Goal: Task Accomplishment & Management: Use online tool/utility

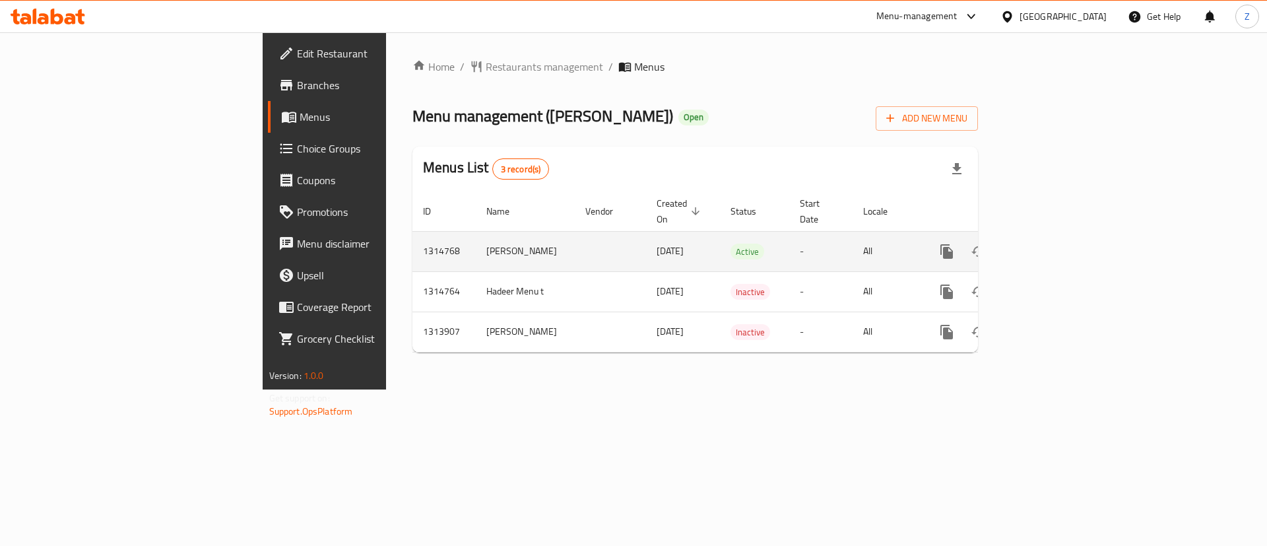
click at [1050, 244] on icon "enhanced table" at bounding box center [1042, 252] width 16 height 16
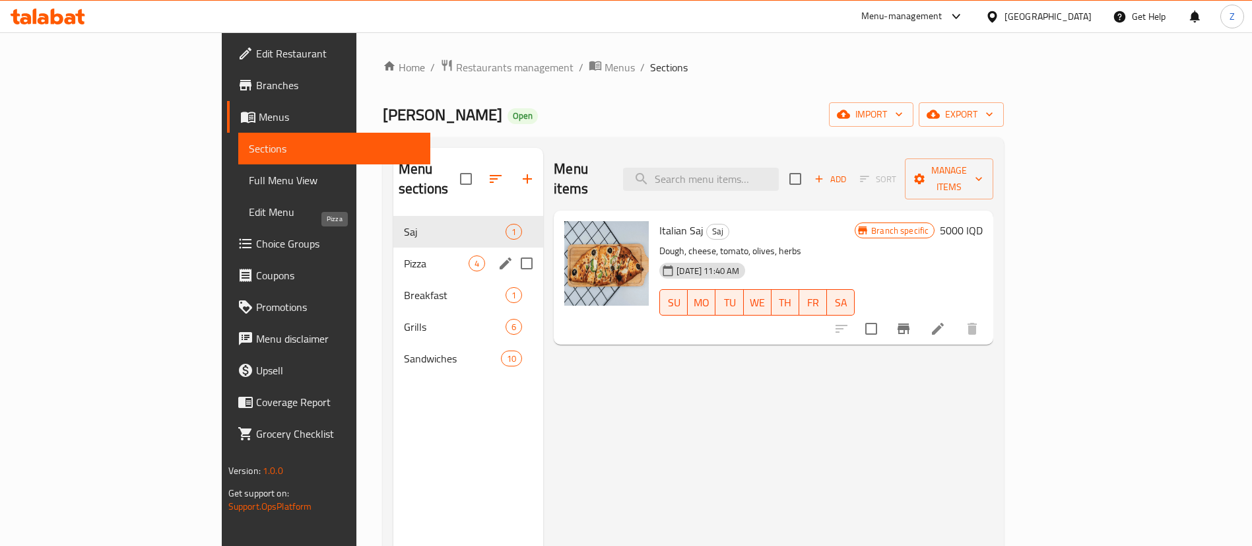
click at [404, 255] on span "Pizza" at bounding box center [436, 263] width 65 height 16
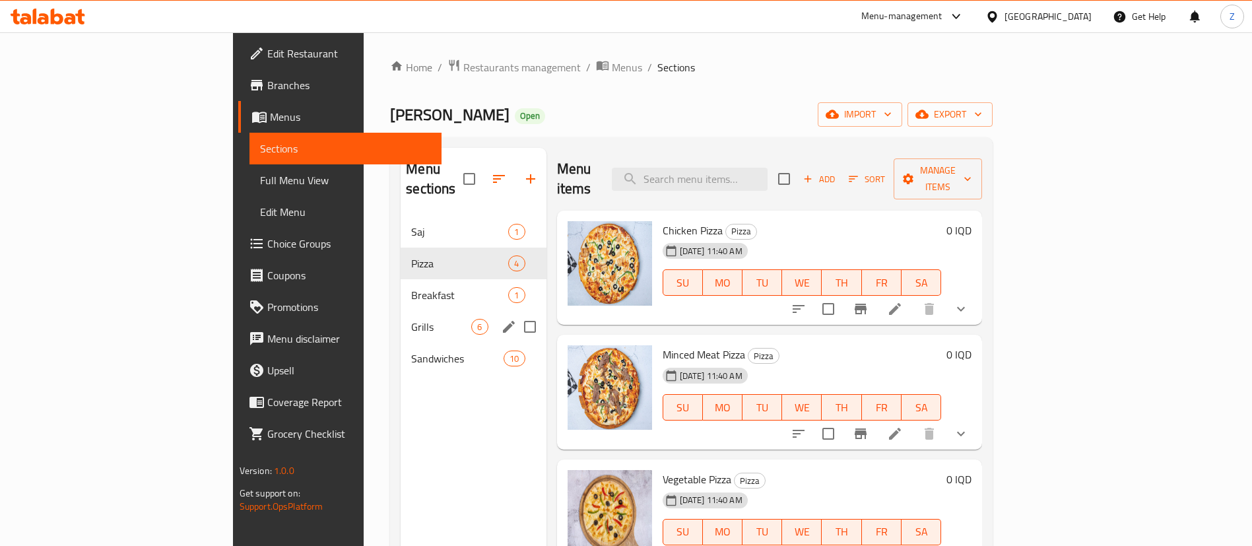
click at [401, 315] on div "Grills 6" at bounding box center [473, 327] width 145 height 32
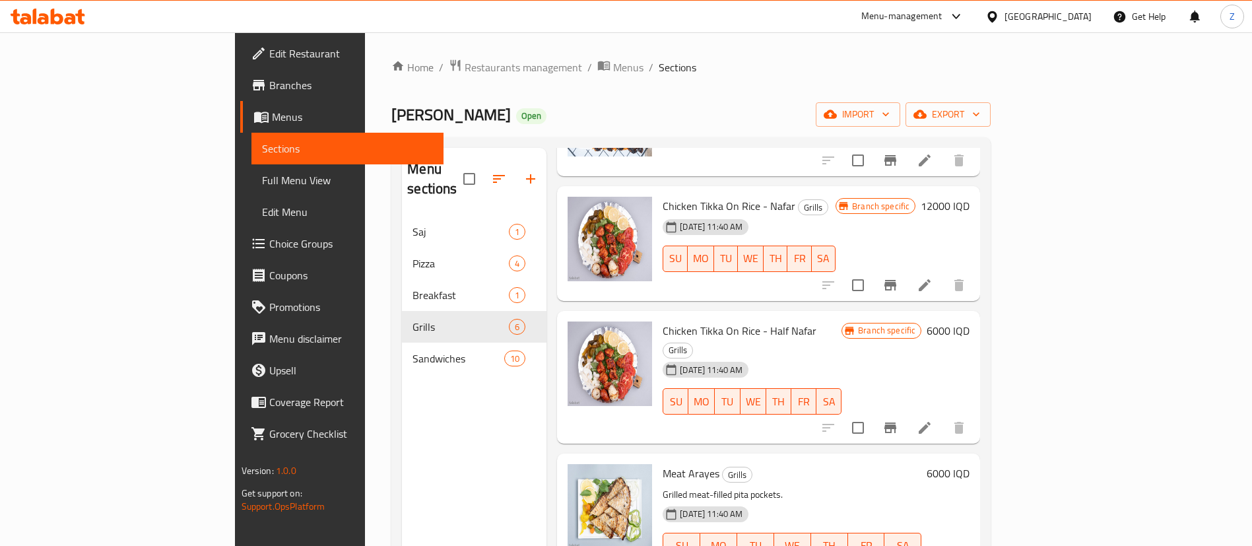
scroll to position [185, 0]
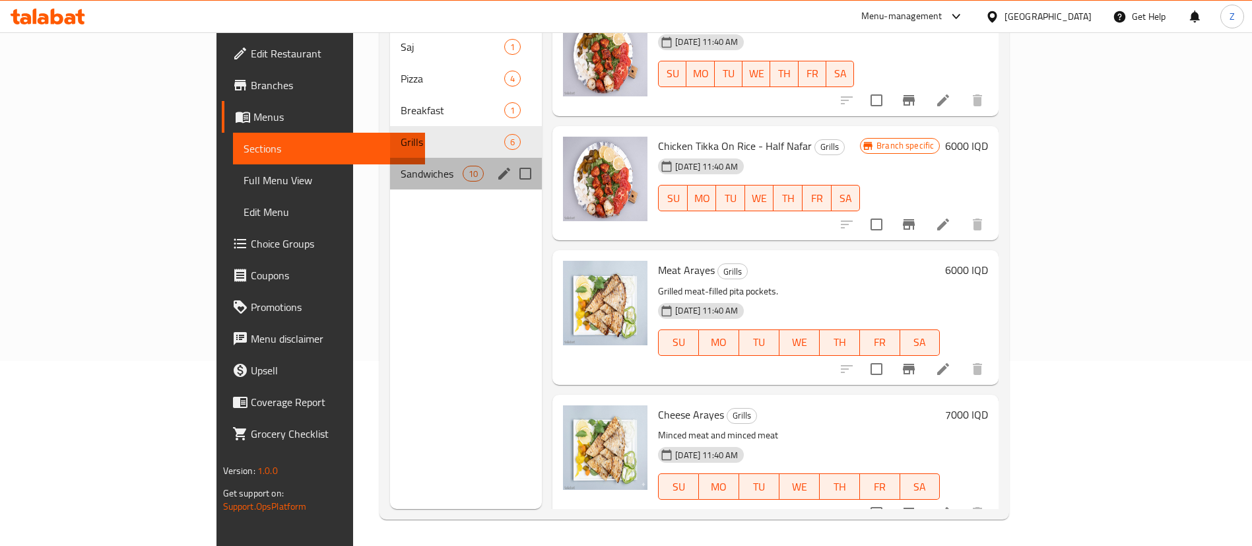
click at [401, 166] on span "Sandwiches" at bounding box center [432, 174] width 62 height 16
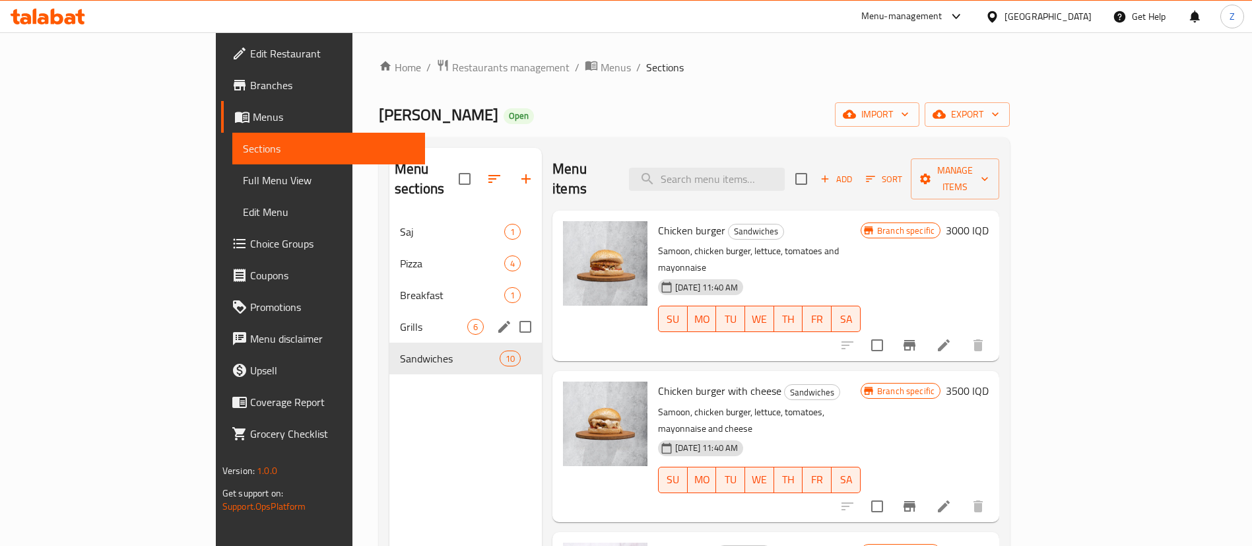
click at [400, 319] on span "Grills" at bounding box center [433, 327] width 67 height 16
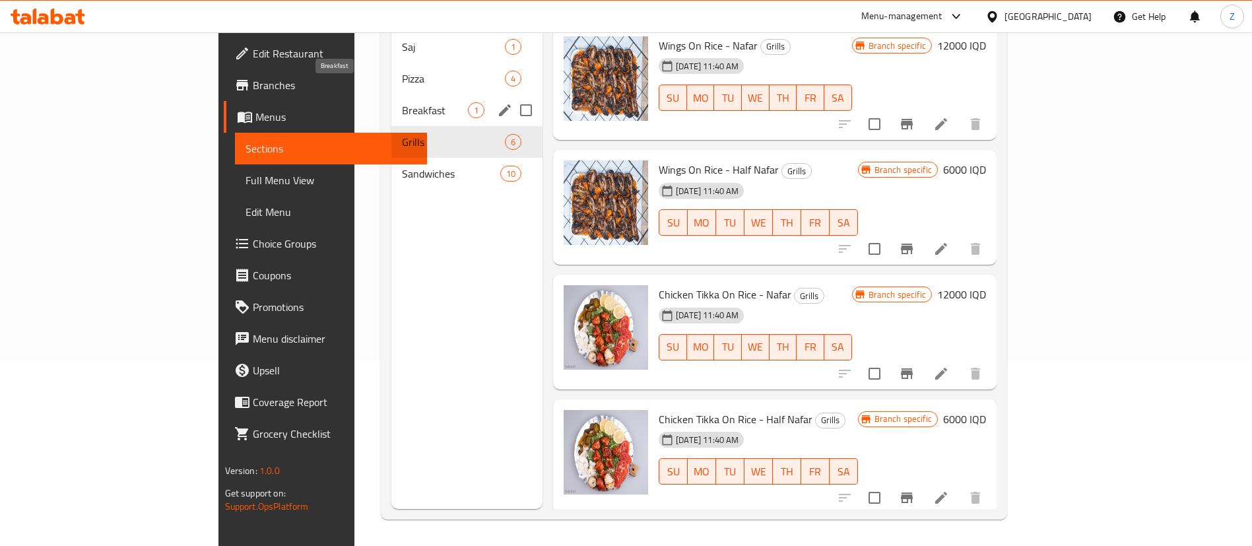
click at [402, 102] on span "Breakfast" at bounding box center [435, 110] width 66 height 16
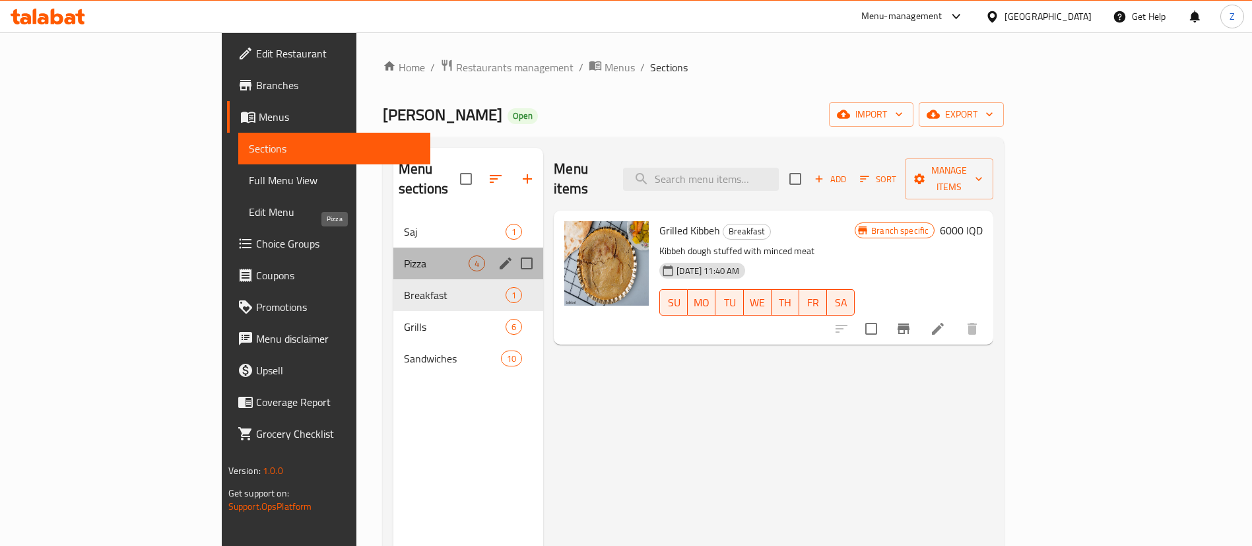
click at [404, 255] on span "Pizza" at bounding box center [436, 263] width 65 height 16
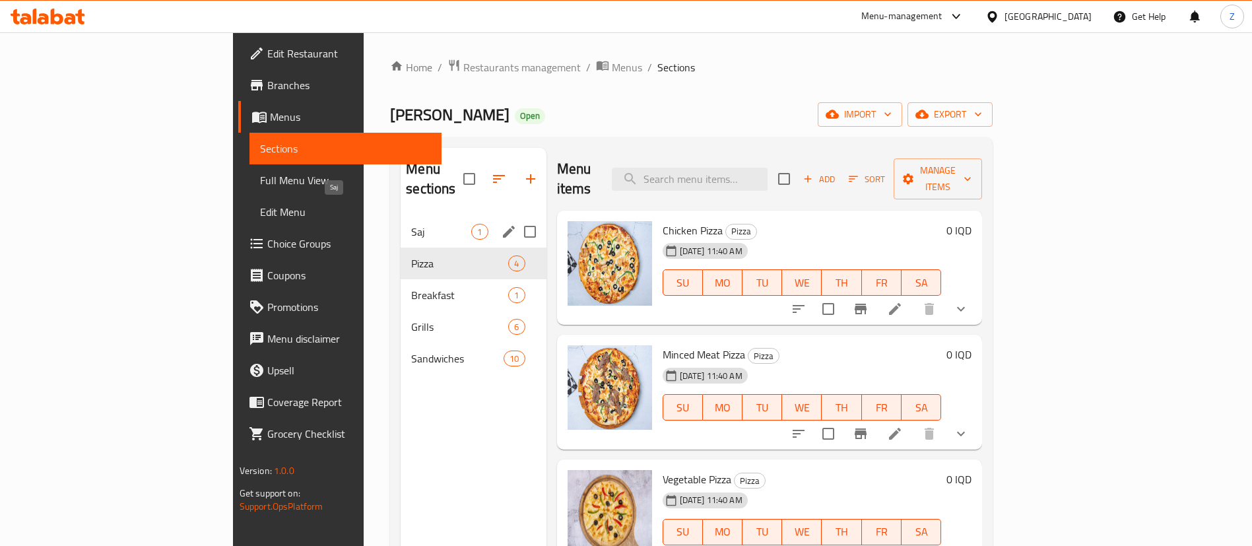
click at [411, 224] on span "Saj" at bounding box center [441, 232] width 60 height 16
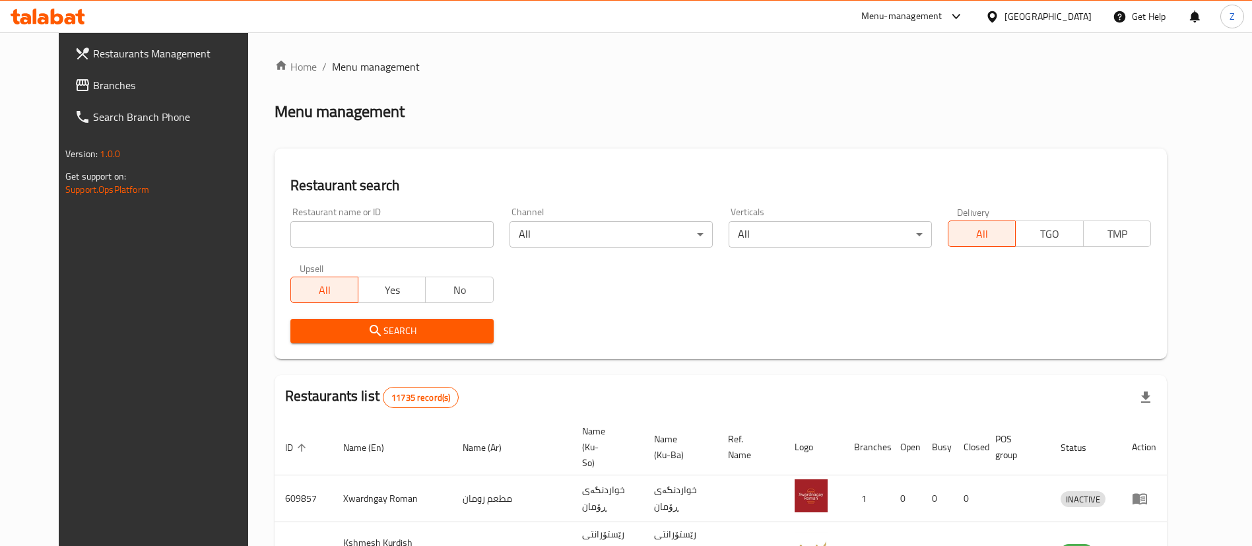
click at [358, 234] on input "search" at bounding box center [391, 234] width 203 height 26
type input "عمو خليل"
click button "Search" at bounding box center [391, 331] width 203 height 24
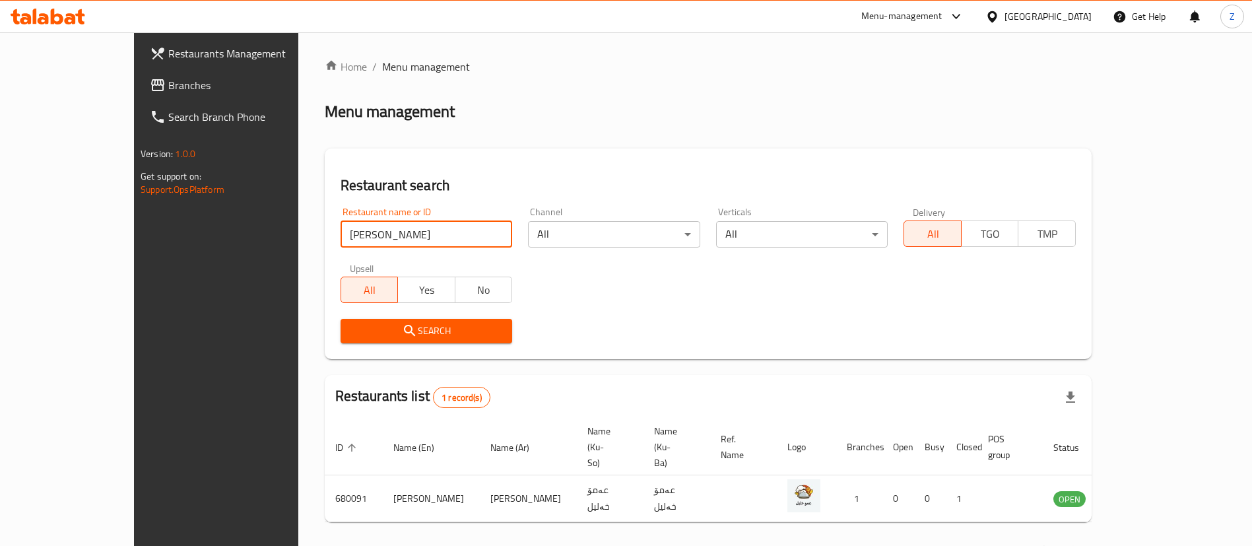
scroll to position [17, 0]
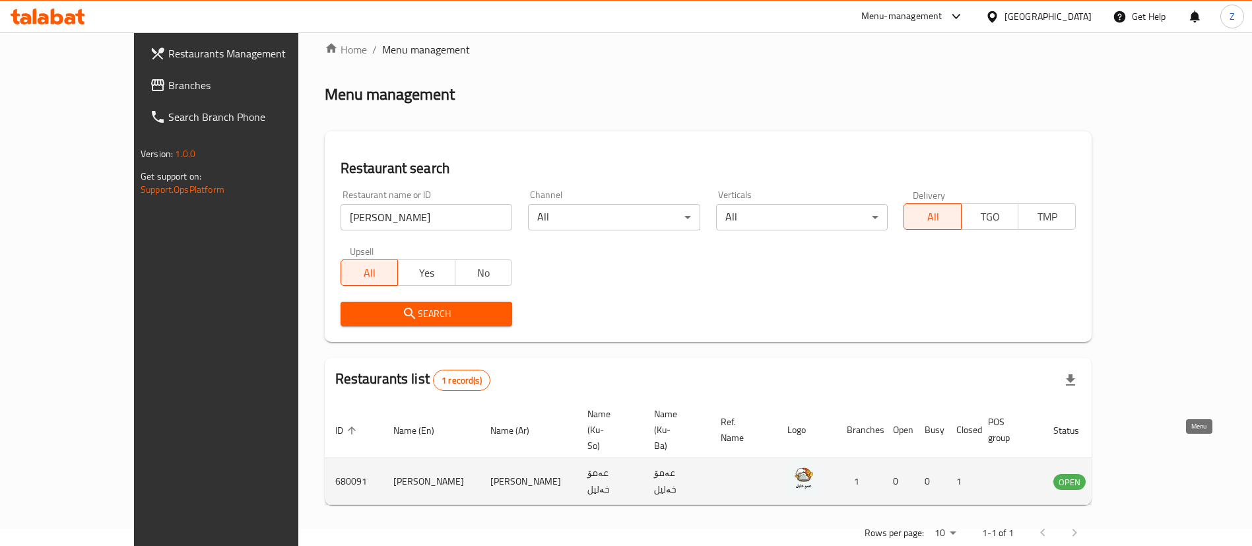
click at [1138, 473] on icon "enhanced table" at bounding box center [1131, 481] width 16 height 16
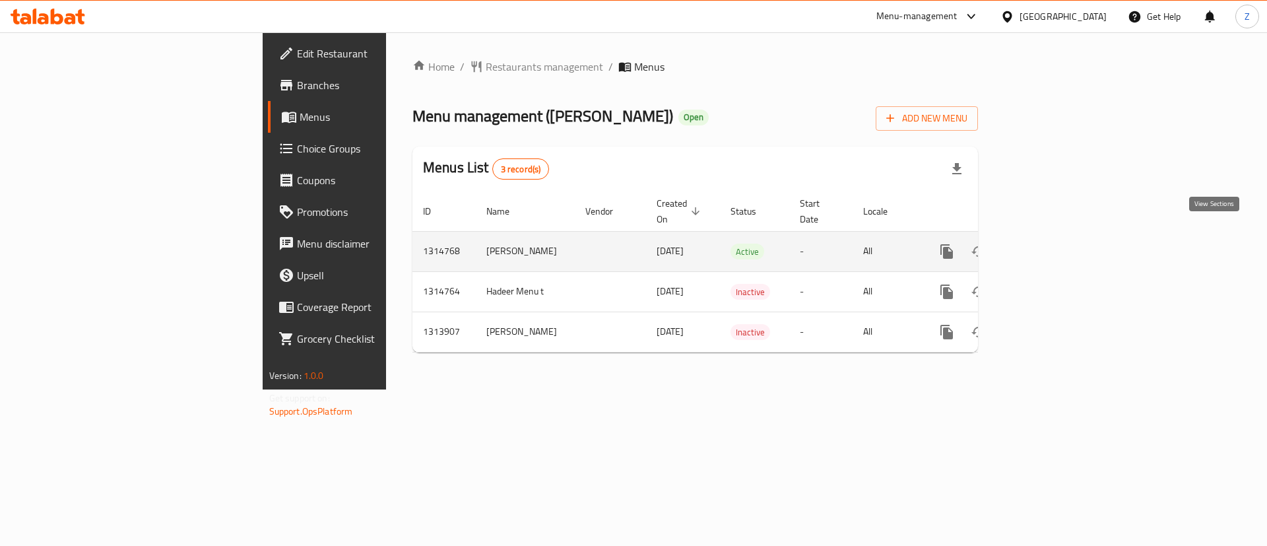
click at [1050, 244] on icon "enhanced table" at bounding box center [1042, 252] width 16 height 16
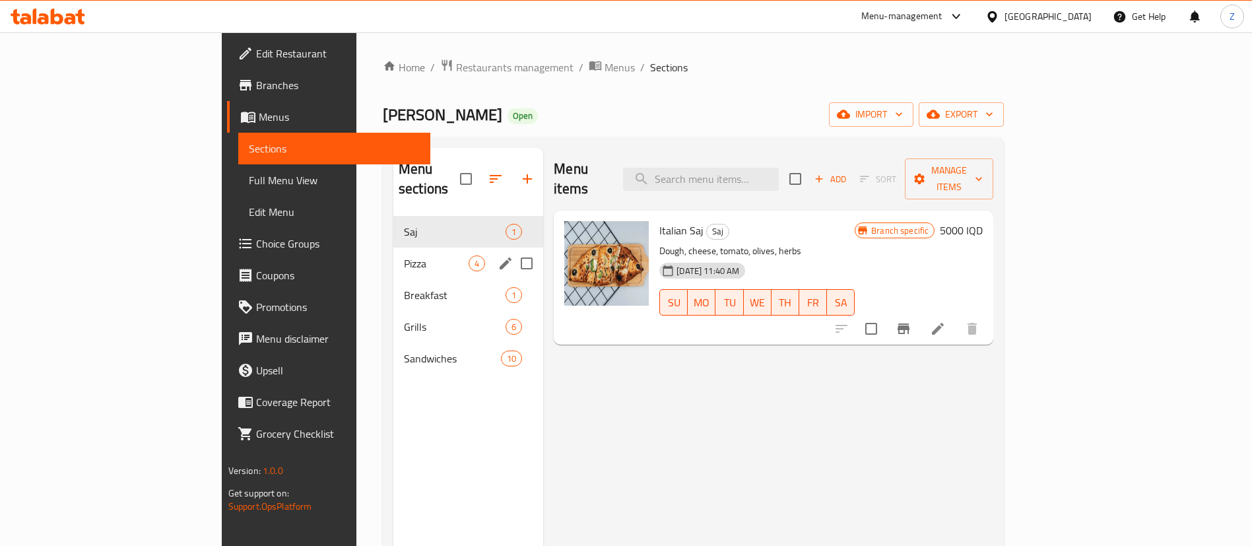
click at [404, 255] on span "Pizza" at bounding box center [436, 263] width 65 height 16
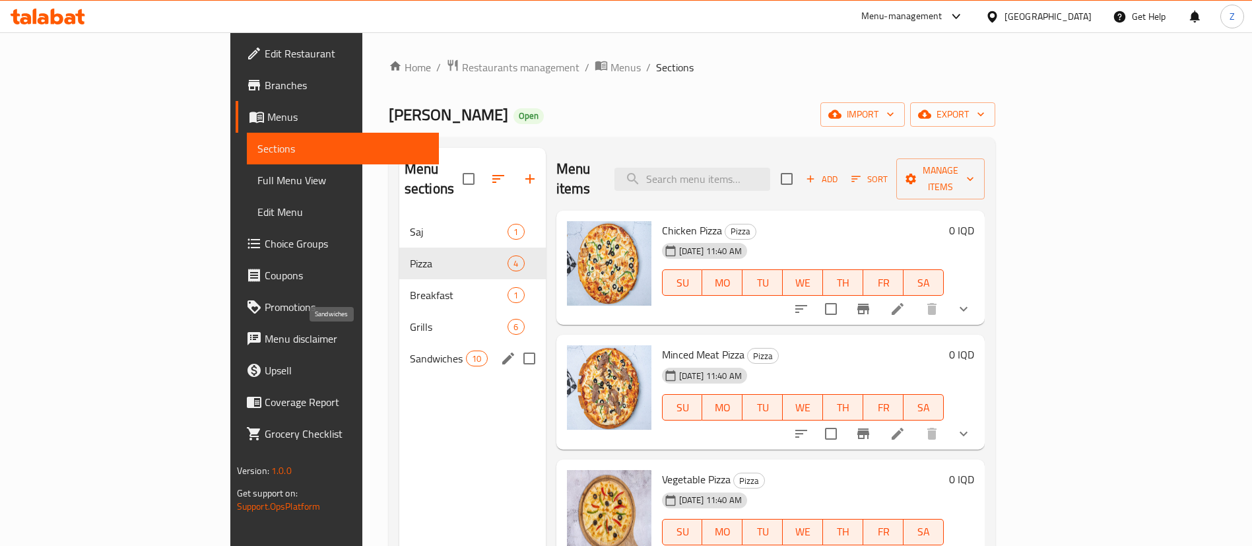
click at [410, 350] on span "Sandwiches" at bounding box center [438, 358] width 56 height 16
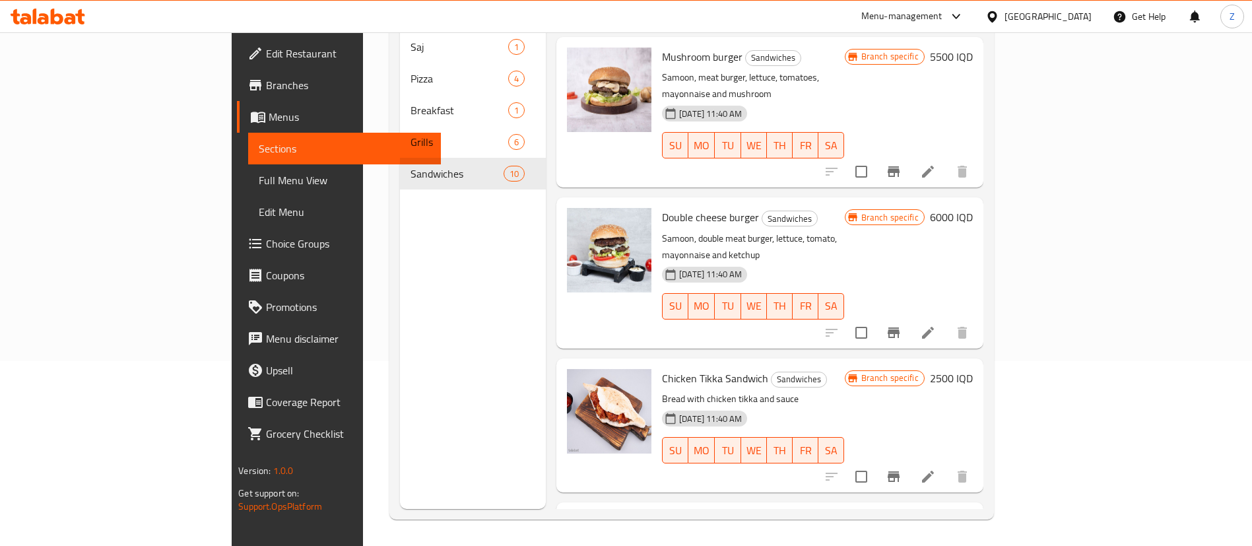
scroll to position [632, 0]
click at [662, 368] on span "Chicken Tikka Sandwich" at bounding box center [715, 378] width 106 height 20
click at [665, 368] on span "Chicken Tikka Sandwich" at bounding box center [715, 378] width 106 height 20
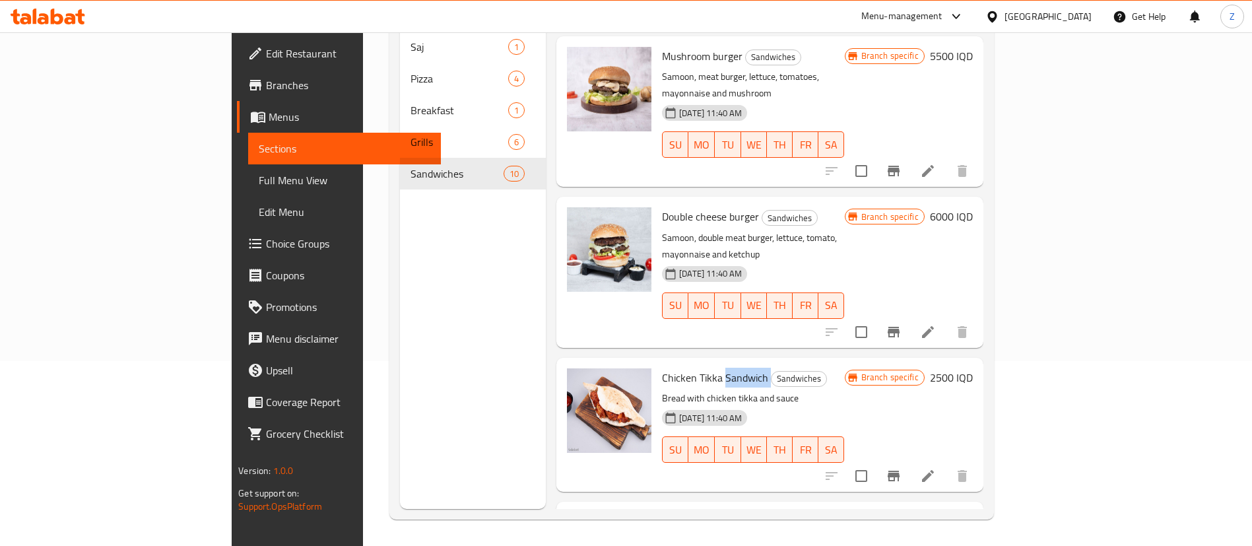
click at [662, 368] on span "Chicken Tikka Sandwich" at bounding box center [715, 378] width 106 height 20
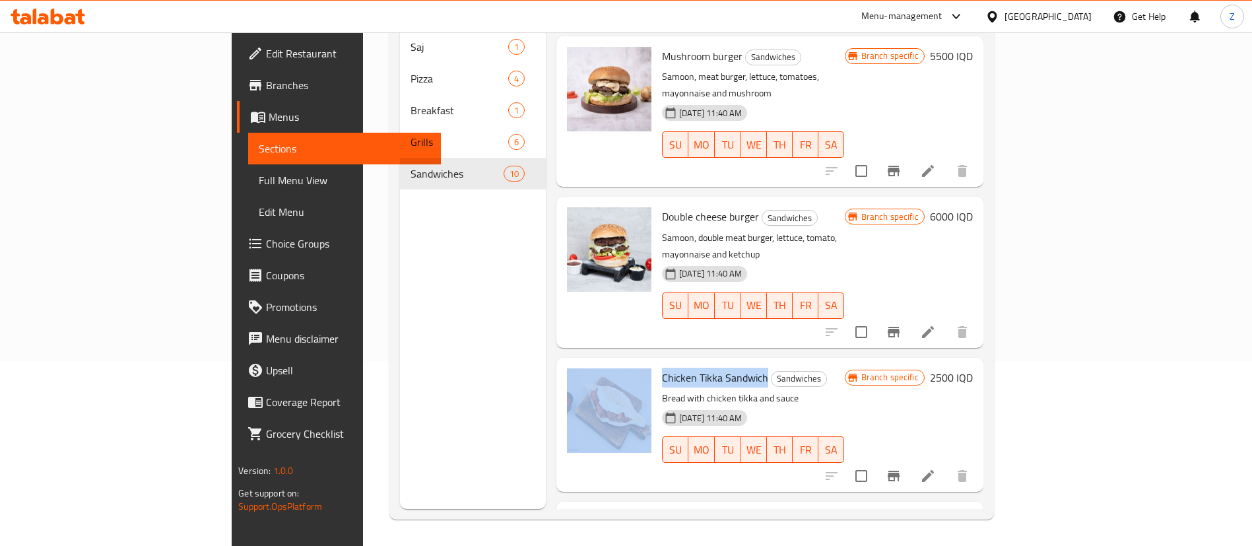
drag, startPoint x: 709, startPoint y: 263, endPoint x: 597, endPoint y: 254, distance: 111.9
click at [597, 363] on div "Chicken Tikka Sandwich Sandwiches Bread with chicken tikka and sauce 28-09-2025…" at bounding box center [770, 424] width 416 height 123
click at [662, 368] on span "Chicken Tikka Sandwich" at bounding box center [715, 378] width 106 height 20
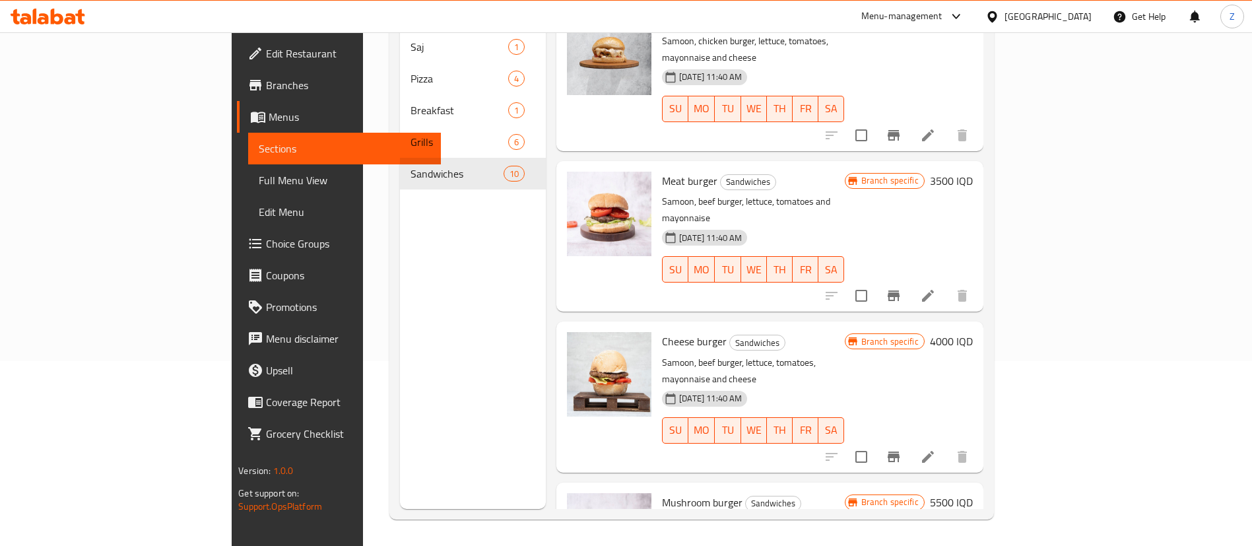
scroll to position [0, 0]
